Goal: Entertainment & Leisure: Consume media (video, audio)

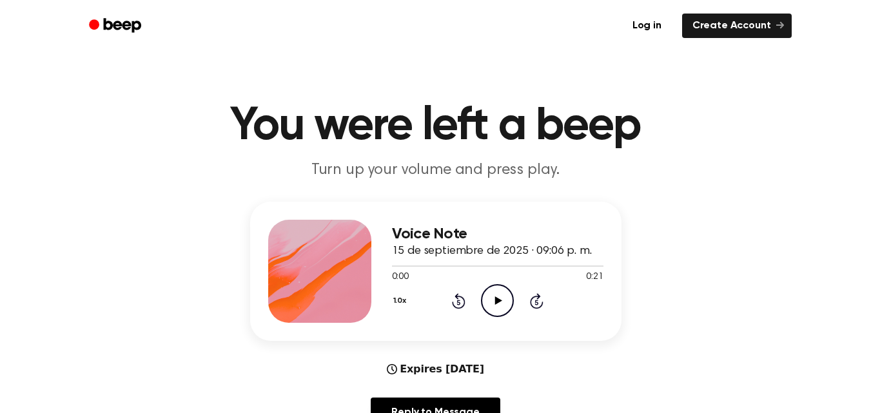
click at [499, 295] on icon "Play Audio" at bounding box center [497, 300] width 33 height 33
click at [496, 301] on icon at bounding box center [498, 300] width 7 height 8
click at [494, 300] on icon "Play Audio" at bounding box center [497, 300] width 33 height 33
